Goal: Find specific page/section: Find specific page/section

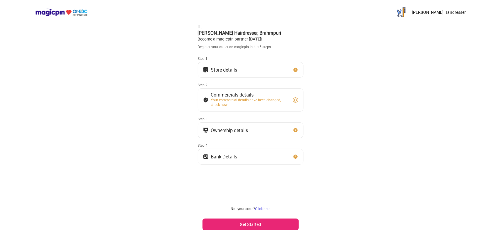
click at [248, 70] on button "Store details" at bounding box center [251, 70] width 106 height 16
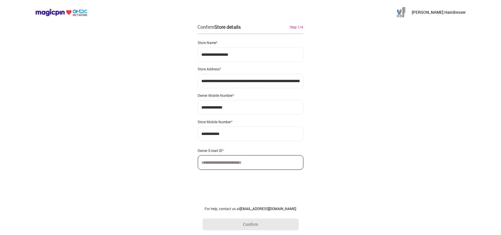
click at [454, 14] on p "[PERSON_NAME] Hairdresser" at bounding box center [439, 12] width 54 height 6
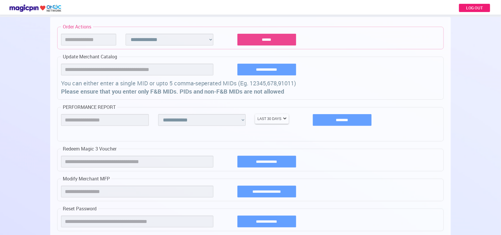
scroll to position [349, 0]
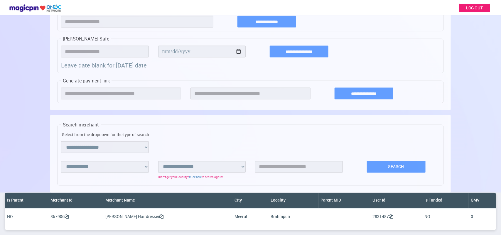
click at [63, 219] on td "867906" at bounding box center [75, 217] width 55 height 16
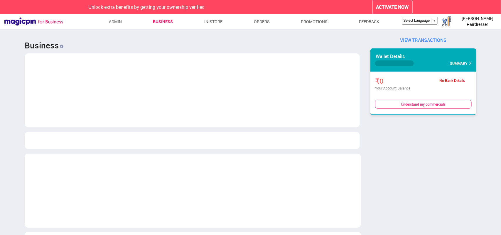
scroll to position [292855, 293018]
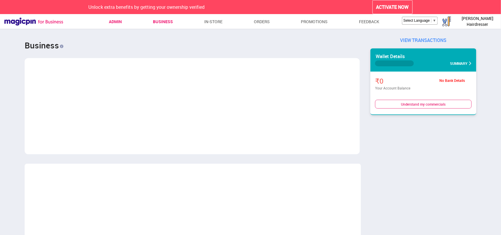
click at [122, 22] on link "Admin" at bounding box center [115, 21] width 13 height 11
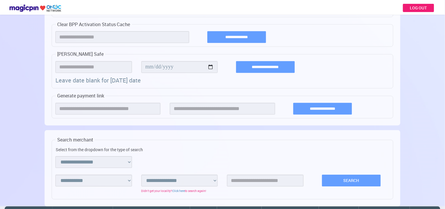
scroll to position [333, 0]
